Goal: Check status

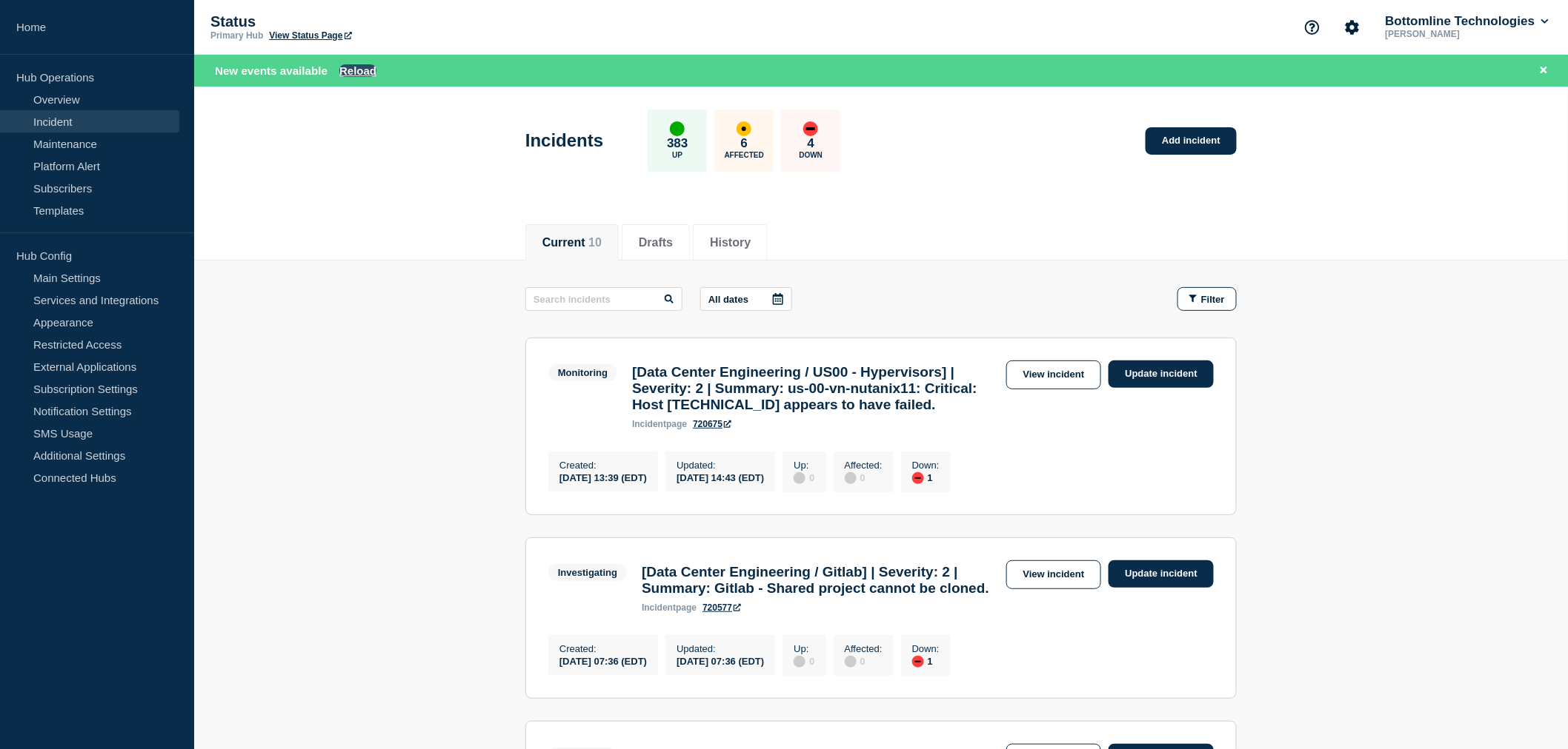
click at [360, 67] on button "Reload" at bounding box center [357, 71] width 37 height 13
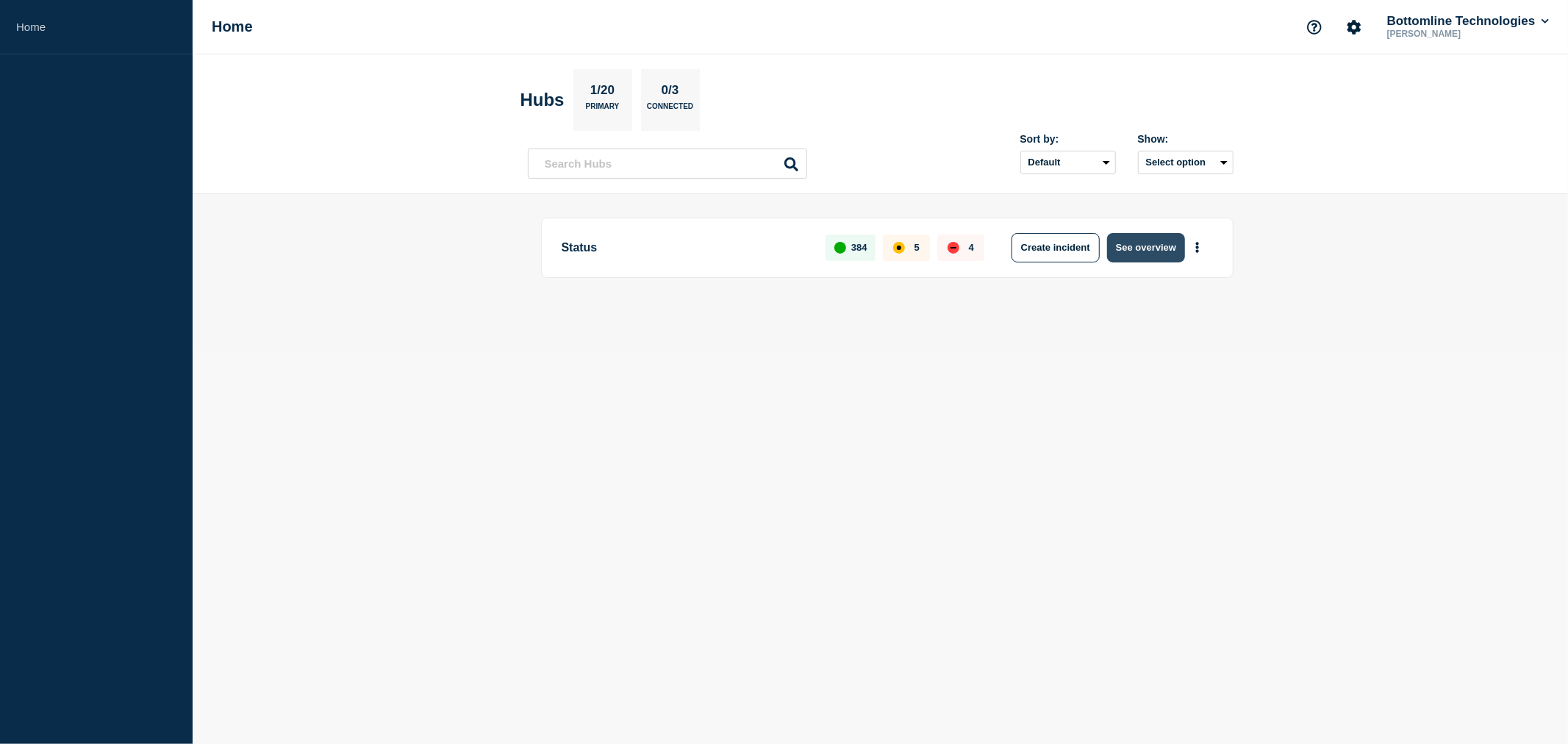
click at [1133, 243] on button "See overview" at bounding box center [1146, 247] width 78 height 29
